Goal: Transaction & Acquisition: Purchase product/service

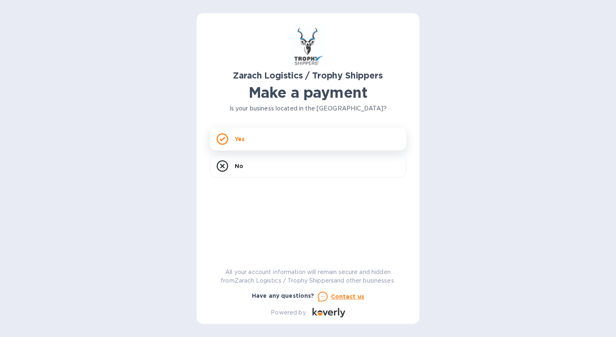
click at [310, 136] on div "Yes" at bounding box center [308, 139] width 197 height 23
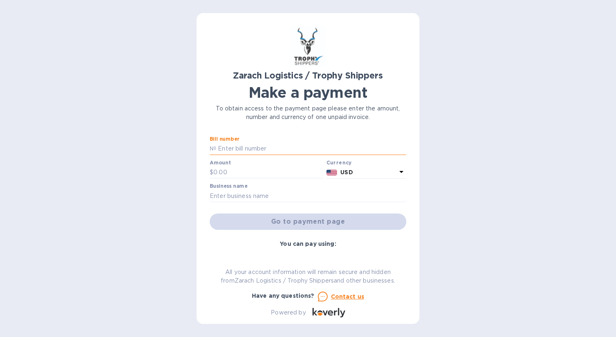
click at [268, 147] on input "text" at bounding box center [311, 149] width 190 height 12
paste input "B00175113"
type input "B00175113"
click at [260, 171] on input "text" at bounding box center [268, 173] width 110 height 12
click at [237, 171] on input "text" at bounding box center [268, 173] width 110 height 12
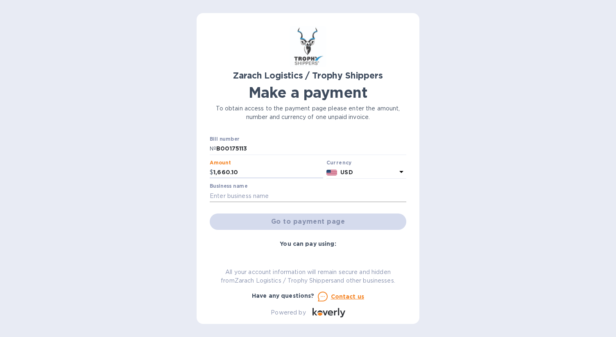
type input "1,660.10"
click at [264, 190] on input "text" at bounding box center [308, 196] width 197 height 12
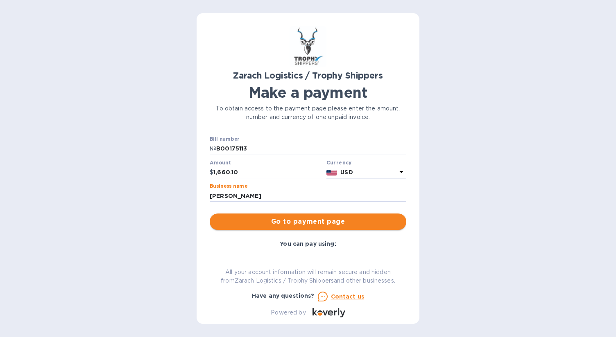
type input "[PERSON_NAME]"
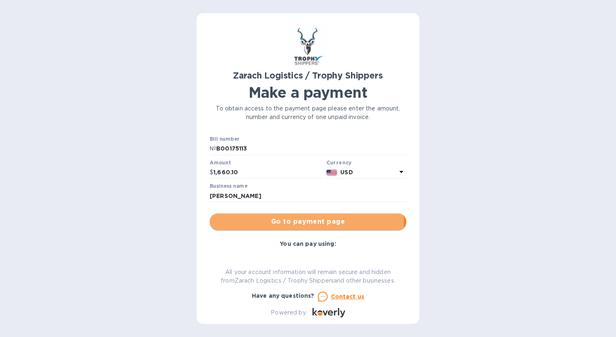
click at [298, 222] on span "Go to payment page" at bounding box center [307, 222] width 183 height 10
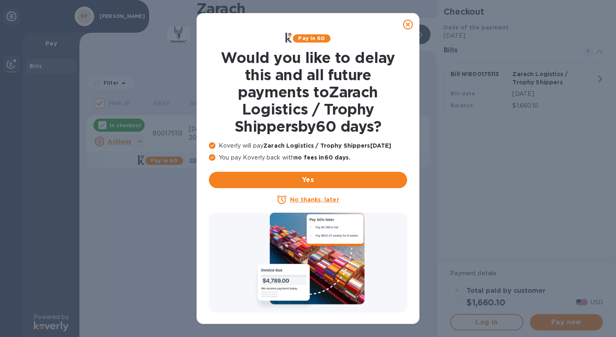
click at [332, 201] on u "No thanks, later" at bounding box center [314, 200] width 49 height 7
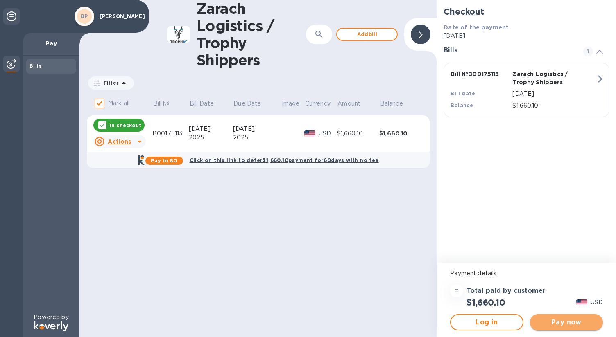
click at [560, 321] on span "Pay now" at bounding box center [566, 323] width 60 height 10
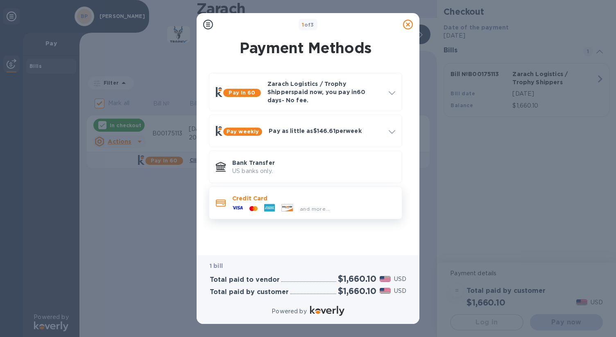
click at [264, 205] on icon at bounding box center [269, 208] width 11 height 8
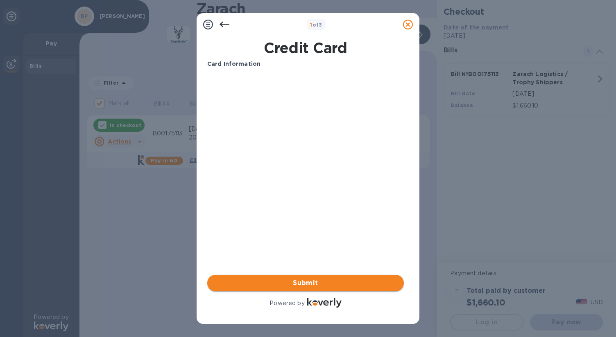
click at [302, 281] on span "Submit" at bounding box center [305, 283] width 183 height 10
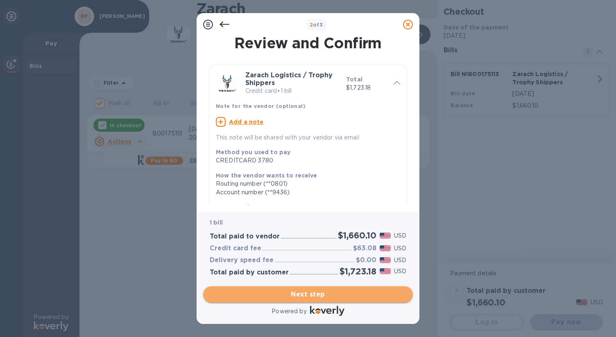
click at [317, 292] on span "Next step" at bounding box center [308, 295] width 197 height 10
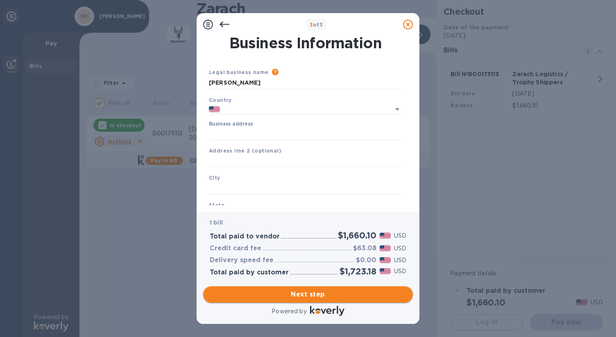
type input "[GEOGRAPHIC_DATA]"
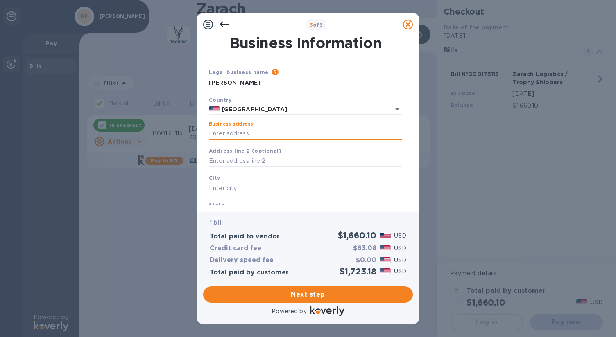
click at [240, 136] on input "Business address" at bounding box center [305, 134] width 193 height 12
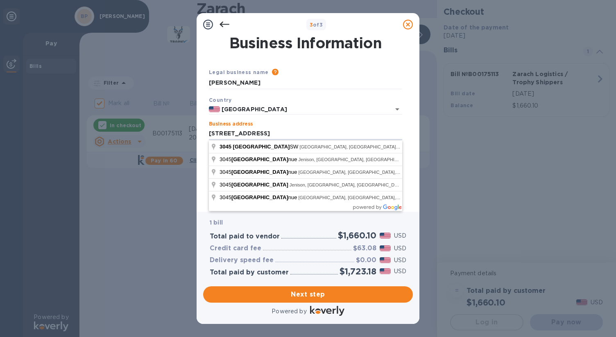
type input "[STREET_ADDRESS]"
click at [286, 108] on input "[GEOGRAPHIC_DATA]" at bounding box center [299, 109] width 159 height 10
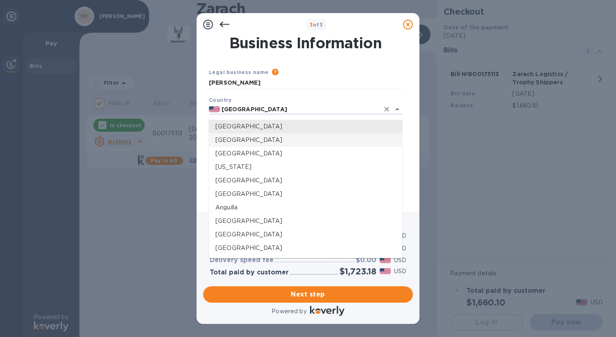
click at [203, 145] on div "Business Information Legal business name Please provide the legal name that app…" at bounding box center [308, 121] width 210 height 170
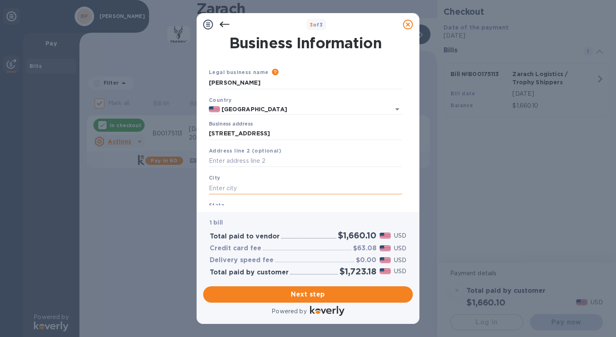
click at [217, 190] on input "text" at bounding box center [305, 188] width 193 height 12
type input "[US_STATE]"
click at [203, 177] on div "Business Information Legal business name Please provide the legal name that app…" at bounding box center [308, 121] width 210 height 170
click at [212, 202] on div "State" at bounding box center [306, 211] width 200 height 27
click at [220, 205] on b "State" at bounding box center [217, 205] width 16 height 6
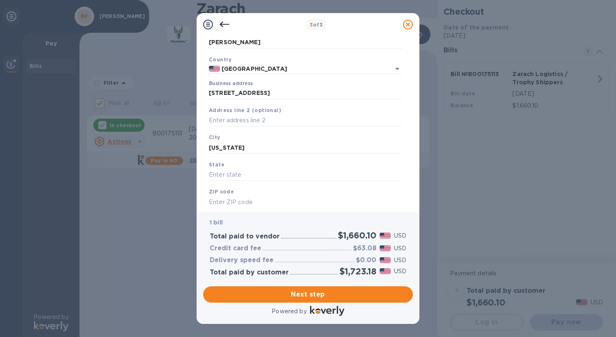
scroll to position [63, 0]
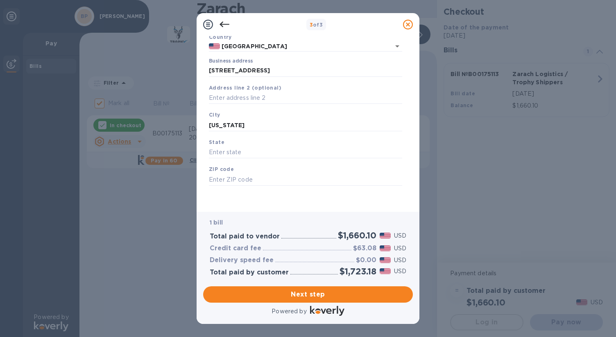
click at [219, 141] on b "State" at bounding box center [217, 142] width 16 height 6
click at [219, 150] on input "text" at bounding box center [305, 153] width 193 height 12
type input "MI"
type input "49548"
click at [316, 291] on span "Next step" at bounding box center [308, 295] width 197 height 10
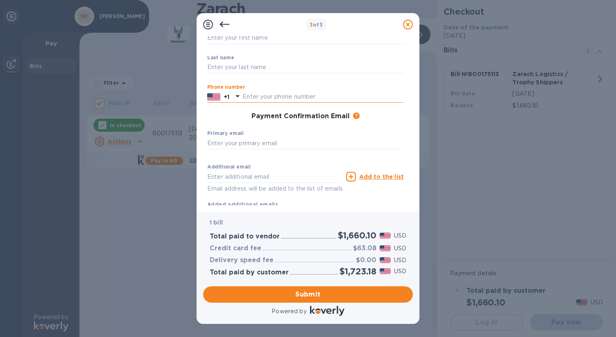
click at [287, 97] on input "text" at bounding box center [322, 97] width 161 height 12
type input "6167236331"
click at [277, 143] on input "text" at bounding box center [305, 143] width 197 height 12
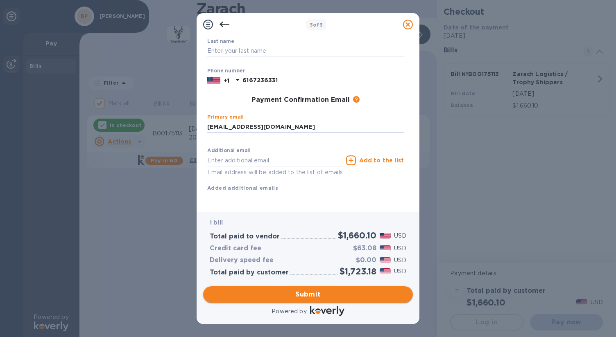
type input "[EMAIL_ADDRESS][DOMAIN_NAME]"
click at [315, 295] on span "Submit" at bounding box center [308, 295] width 197 height 10
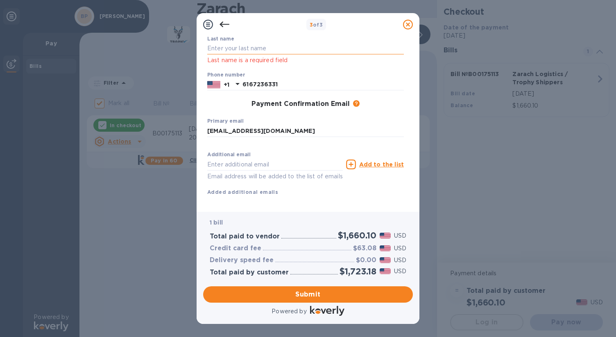
click at [235, 45] on input "text" at bounding box center [305, 49] width 197 height 12
type input "Piebenga"
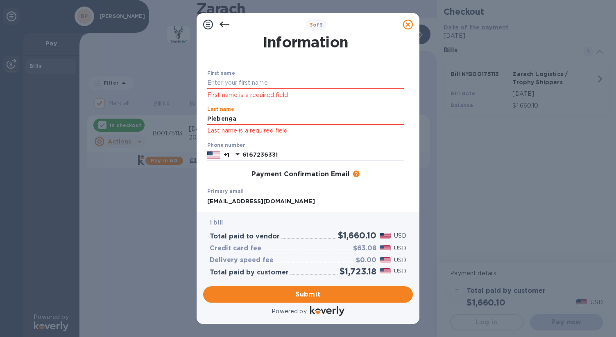
scroll to position [16, 0]
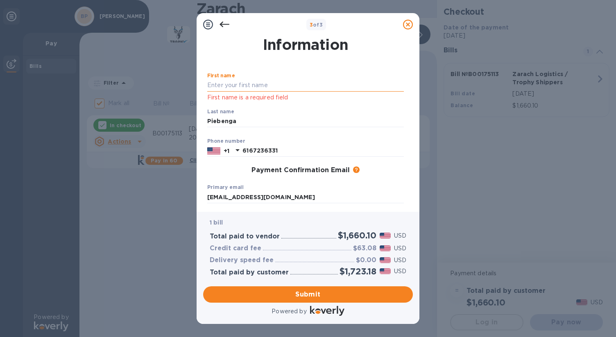
click at [256, 86] on input "text" at bounding box center [305, 85] width 197 height 12
type input "[PERSON_NAME]"
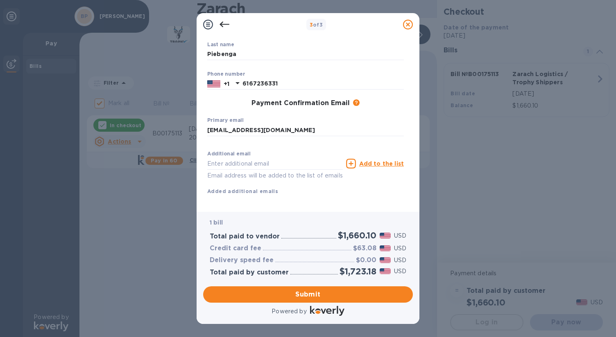
scroll to position [95, 0]
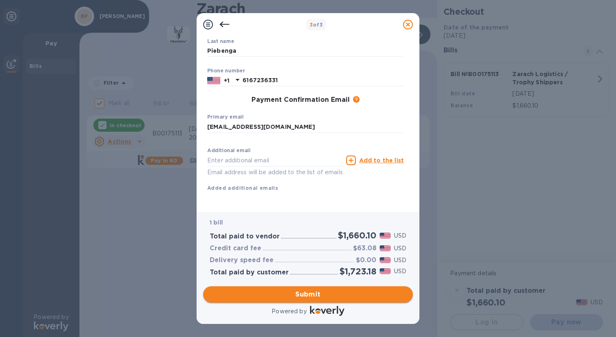
click at [308, 294] on span "Submit" at bounding box center [308, 295] width 197 height 10
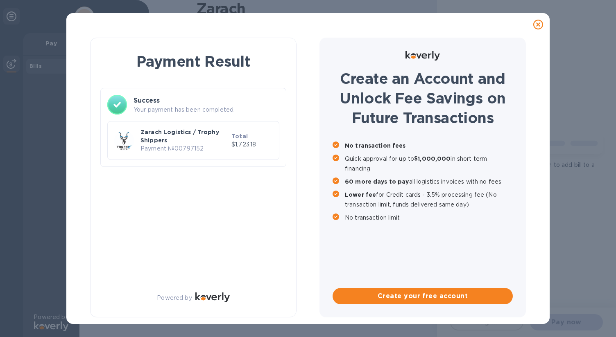
checkbox input "false"
click at [204, 137] on p "Zarach Logistics / Trophy Shippers" at bounding box center [184, 136] width 88 height 16
